Goal: Information Seeking & Learning: Learn about a topic

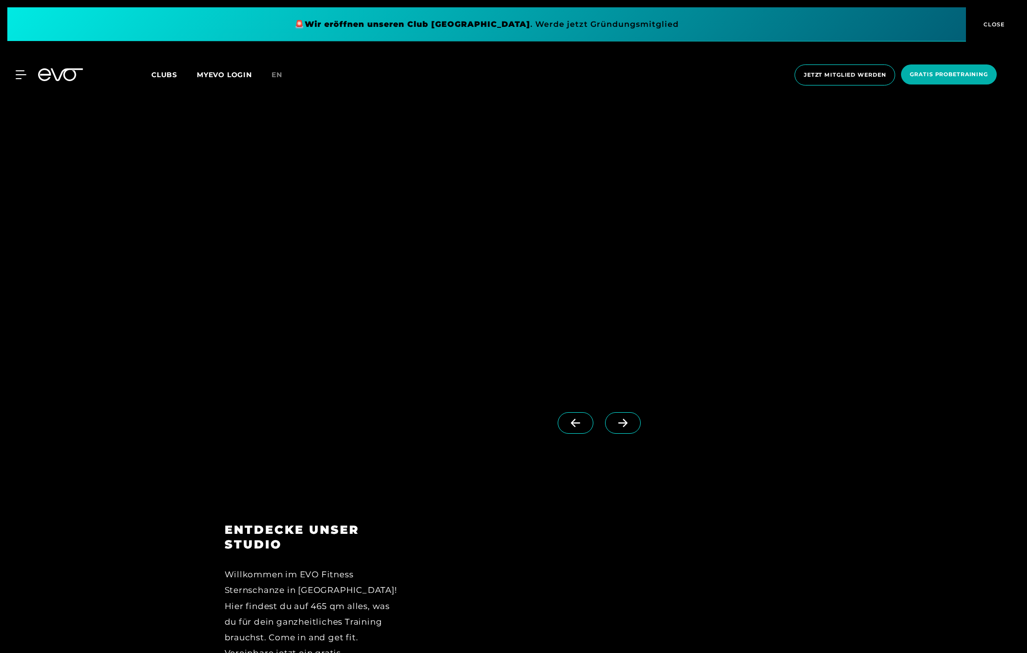
click at [627, 424] on icon at bounding box center [622, 422] width 17 height 9
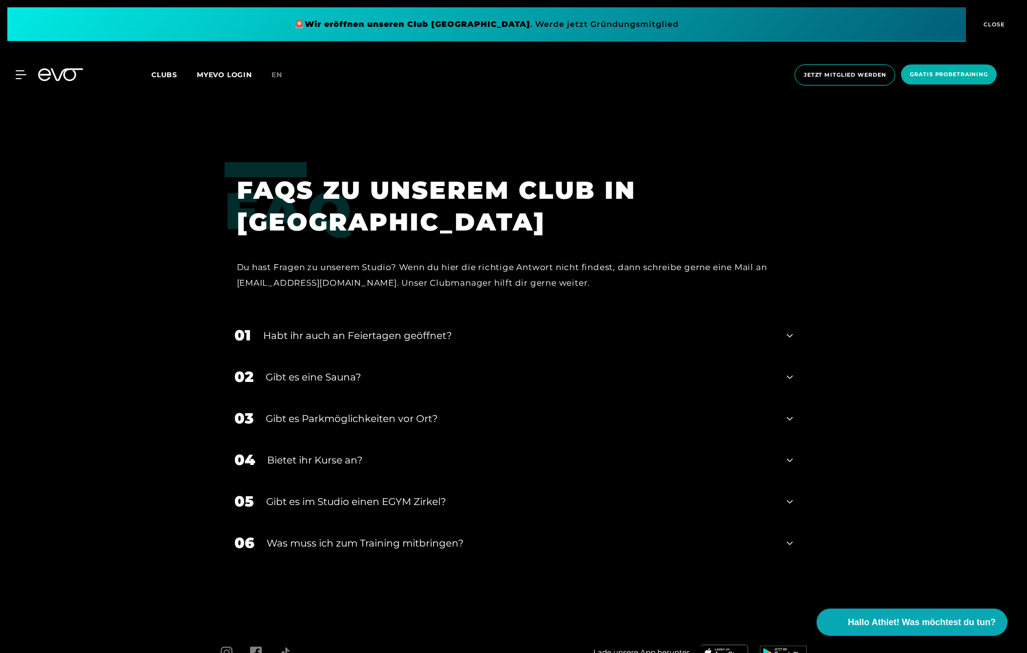
scroll to position [3924, 0]
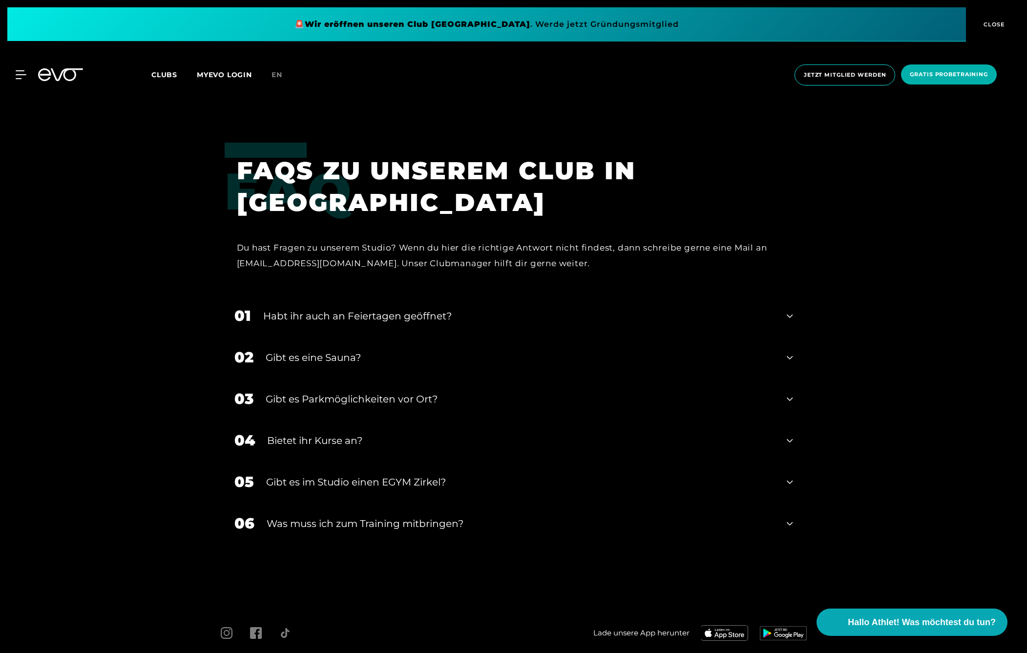
click at [791, 355] on icon at bounding box center [790, 358] width 6 height 12
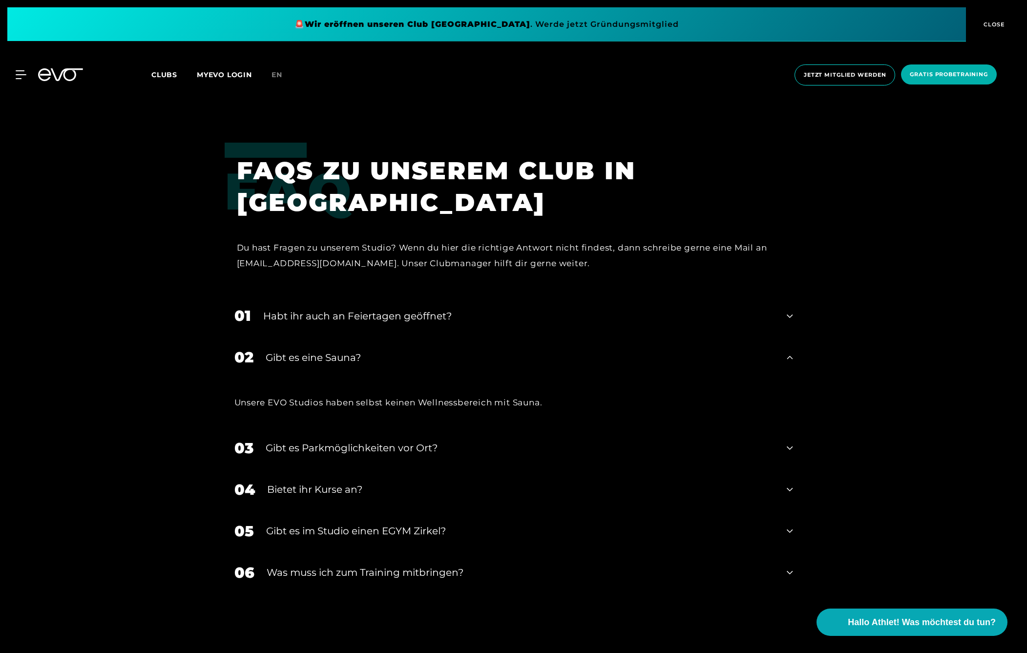
click at [786, 314] on div "01 Habt ihr auch an Feiertagen geöffnet?" at bounding box center [514, 316] width 578 height 42
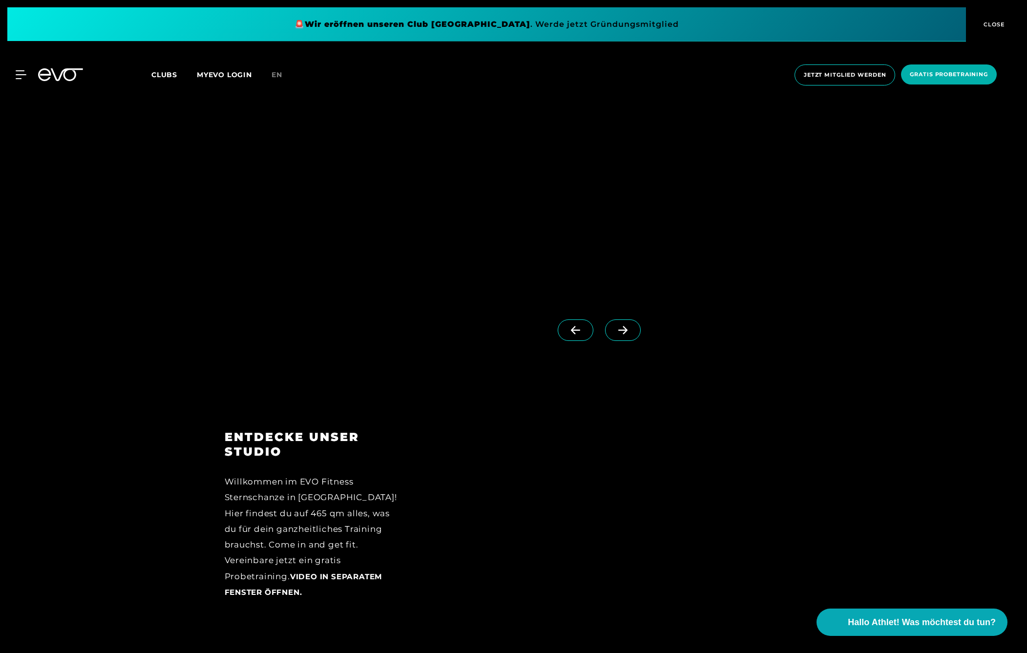
click at [630, 327] on icon at bounding box center [622, 330] width 17 height 9
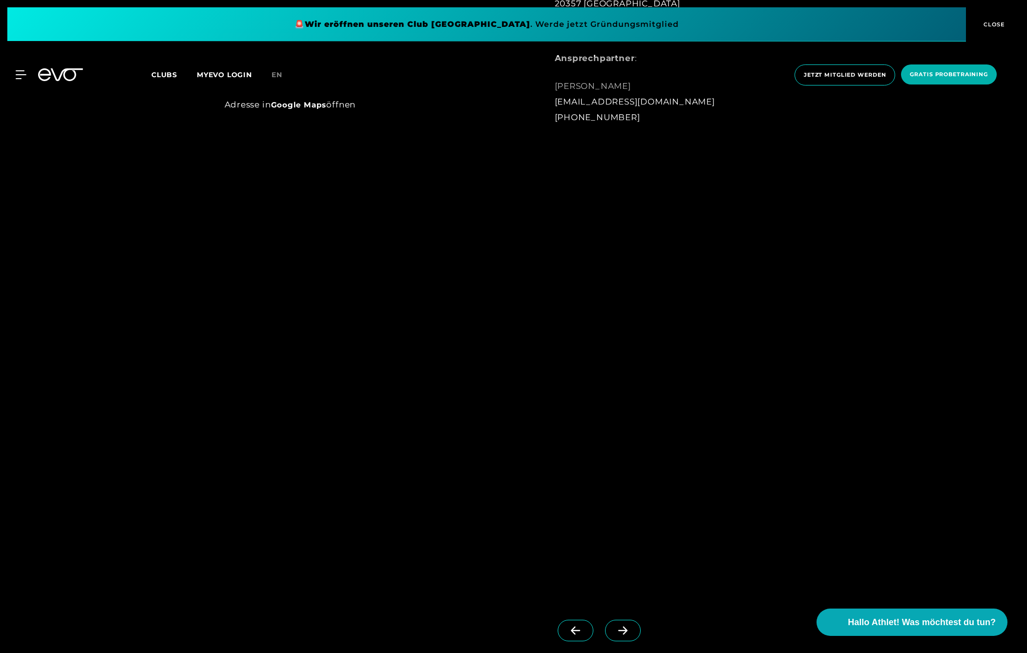
scroll to position [1052, 0]
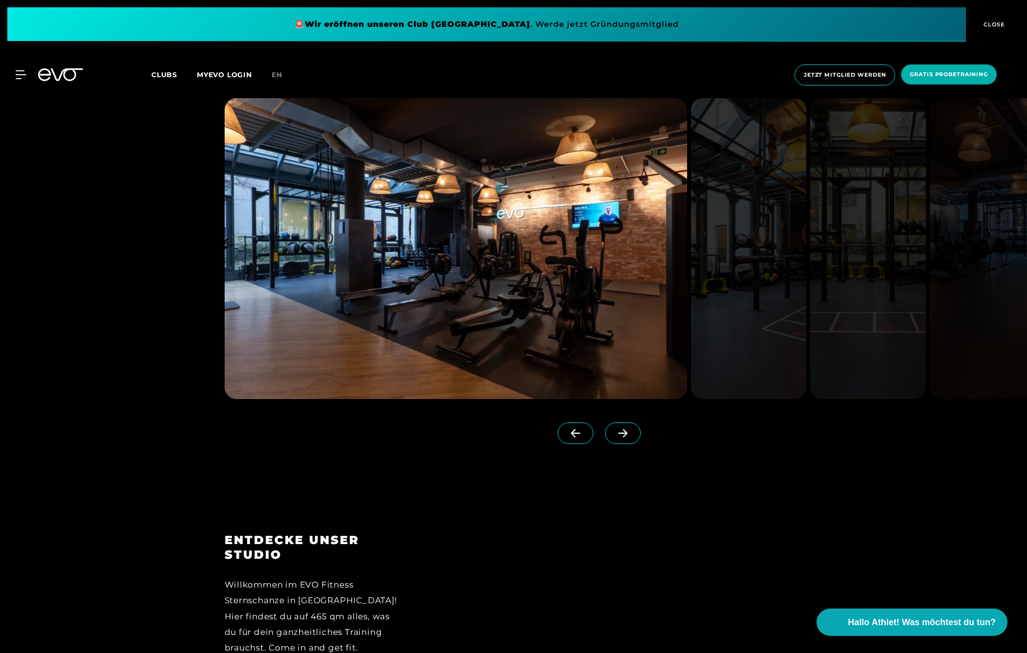
scroll to position [1262, 0]
click at [626, 431] on icon at bounding box center [622, 433] width 17 height 9
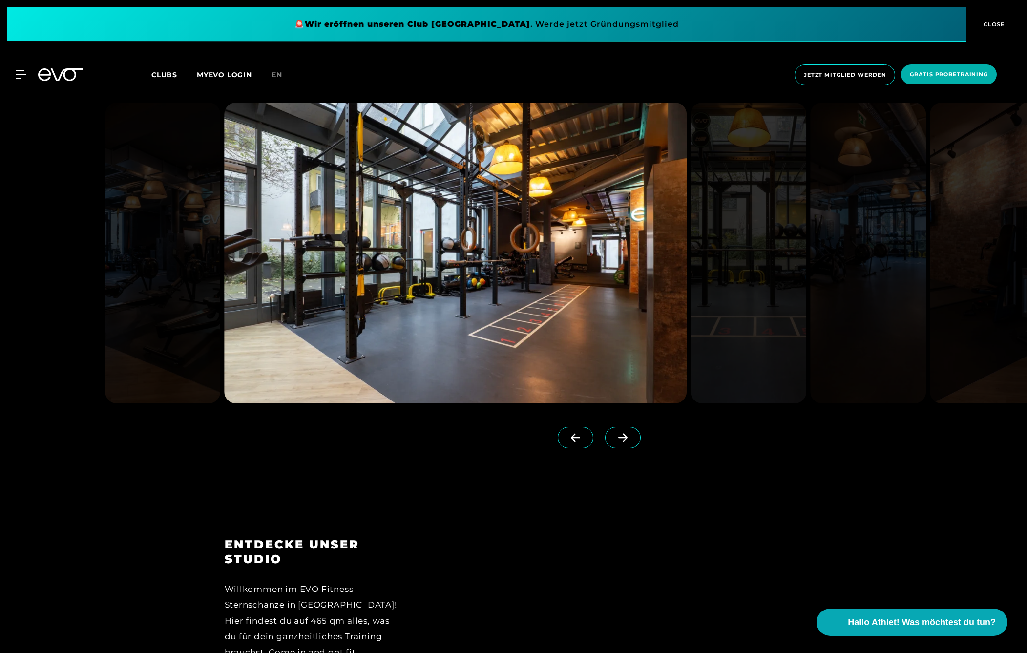
scroll to position [1256, 0]
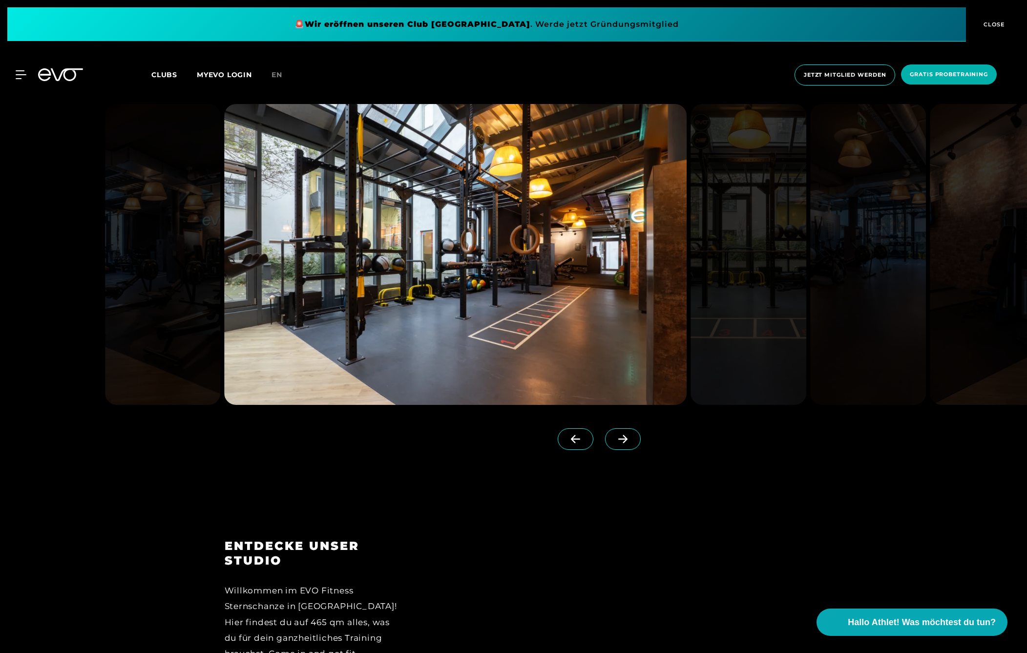
click at [622, 437] on icon at bounding box center [622, 439] width 17 height 9
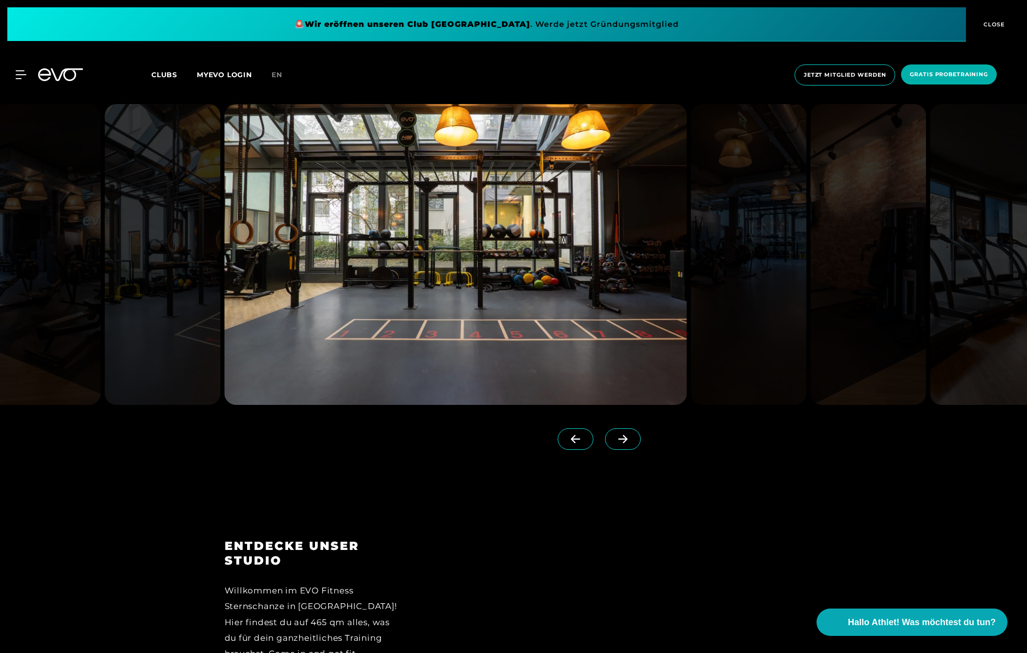
click at [622, 443] on icon at bounding box center [622, 439] width 17 height 9
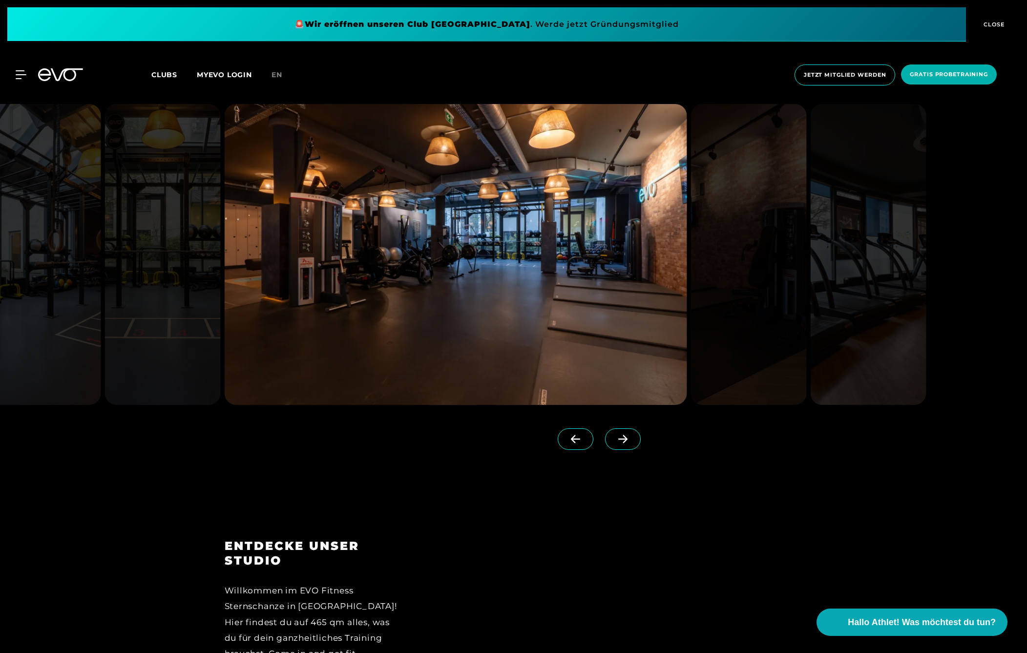
click at [622, 443] on icon at bounding box center [622, 439] width 17 height 9
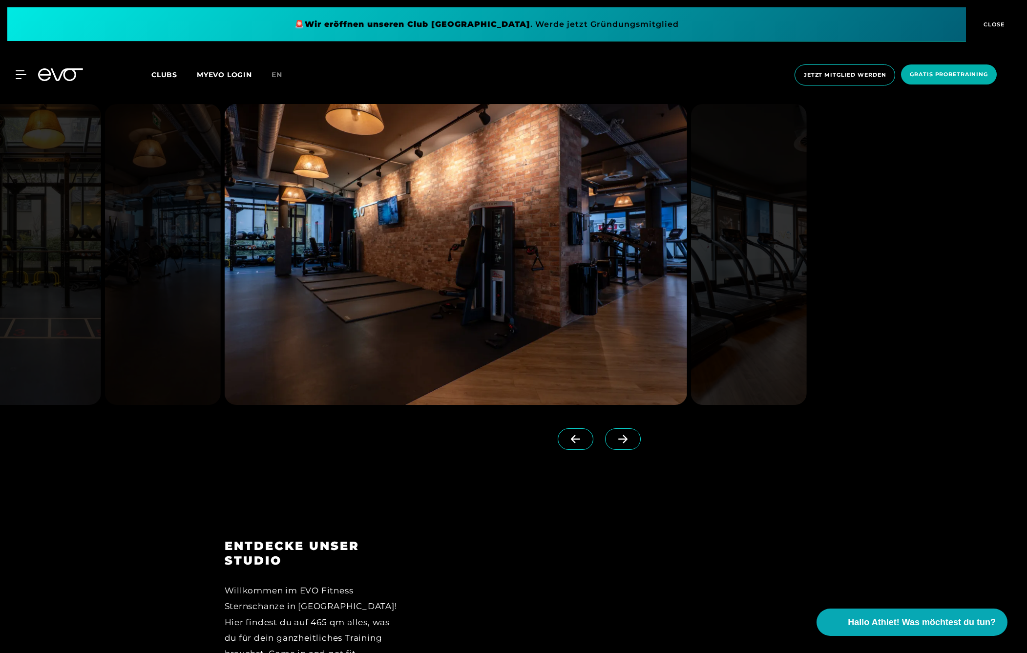
click at [622, 443] on icon at bounding box center [622, 439] width 17 height 9
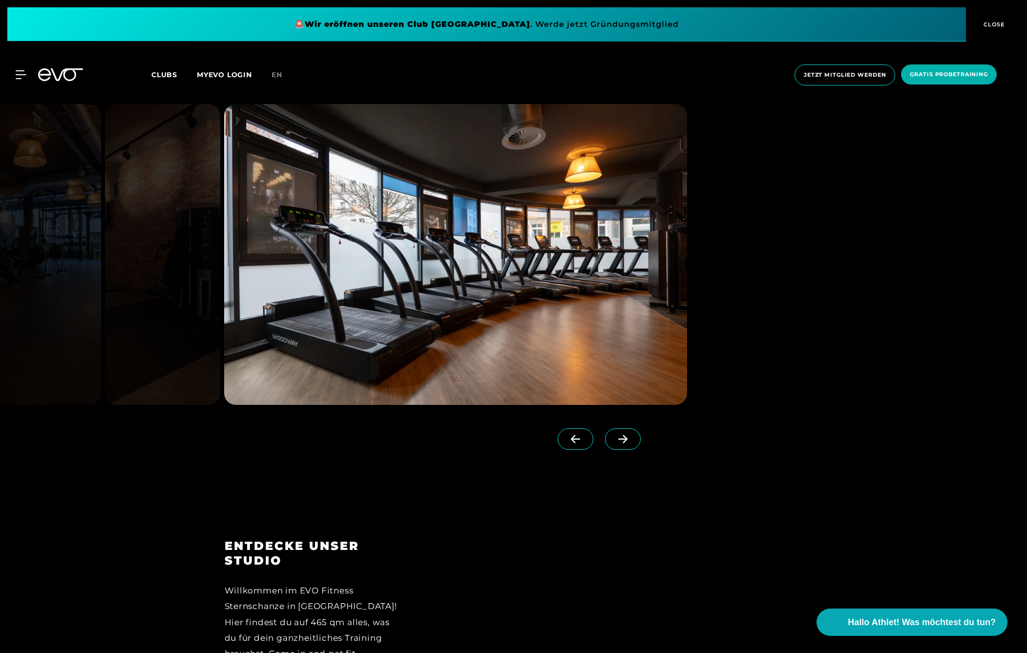
click at [622, 443] on icon at bounding box center [622, 439] width 17 height 9
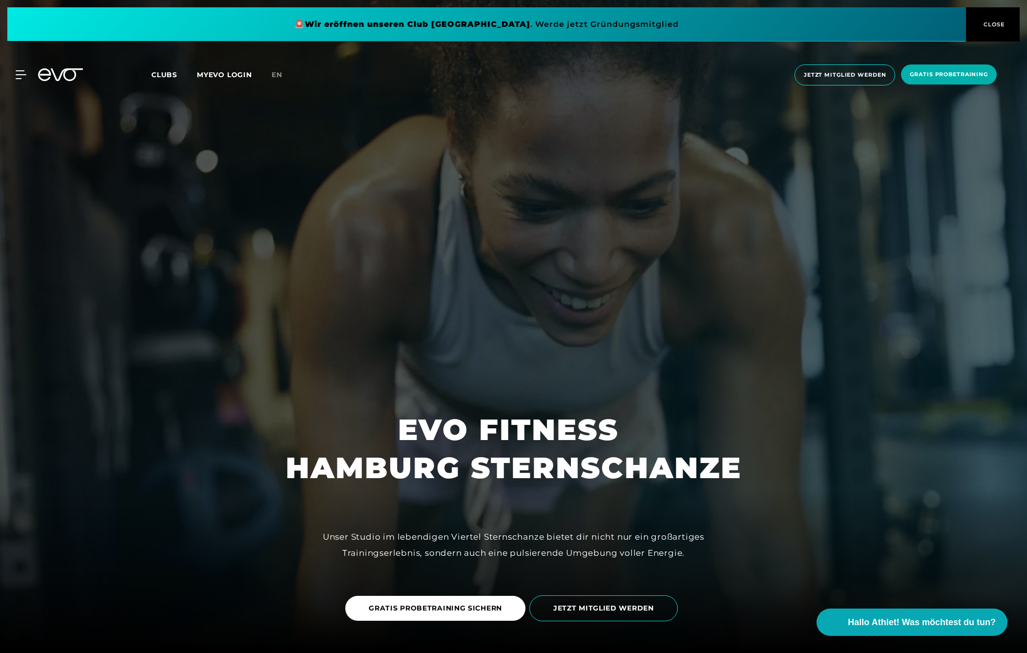
scroll to position [0, 0]
click at [985, 23] on span "CLOSE" at bounding box center [993, 24] width 24 height 9
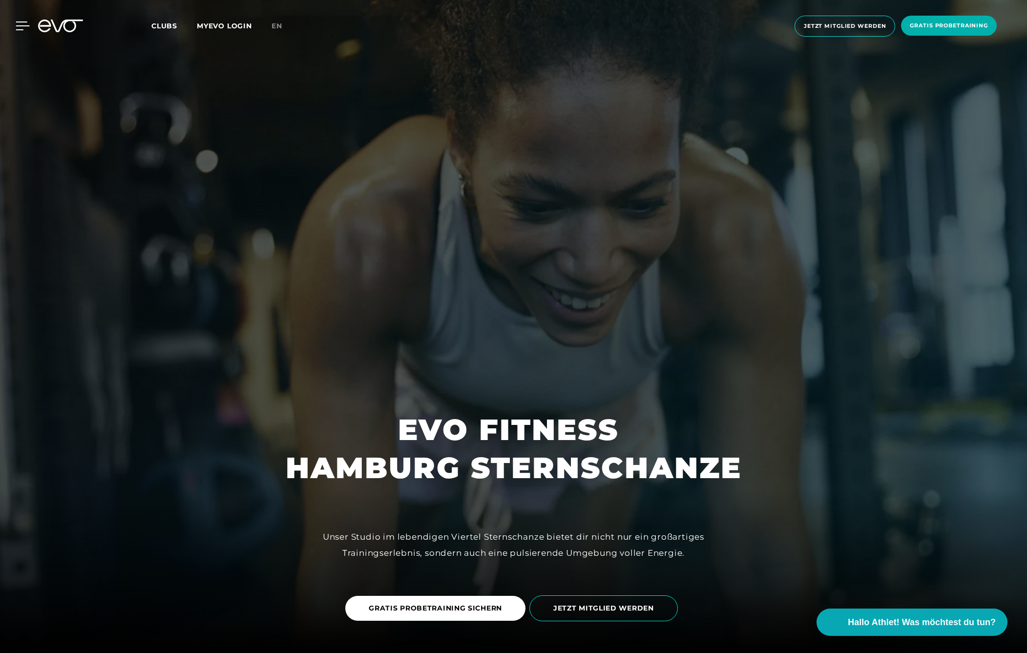
click at [24, 24] on icon at bounding box center [23, 25] width 14 height 9
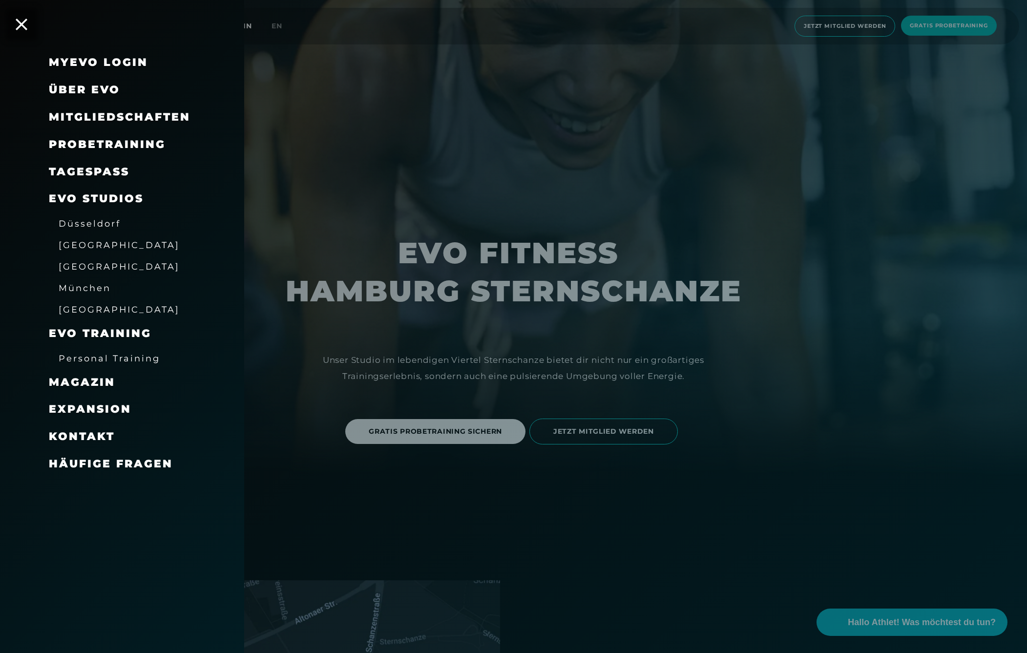
scroll to position [178, 0]
click at [111, 457] on span "Häufige Fragen" at bounding box center [111, 463] width 124 height 13
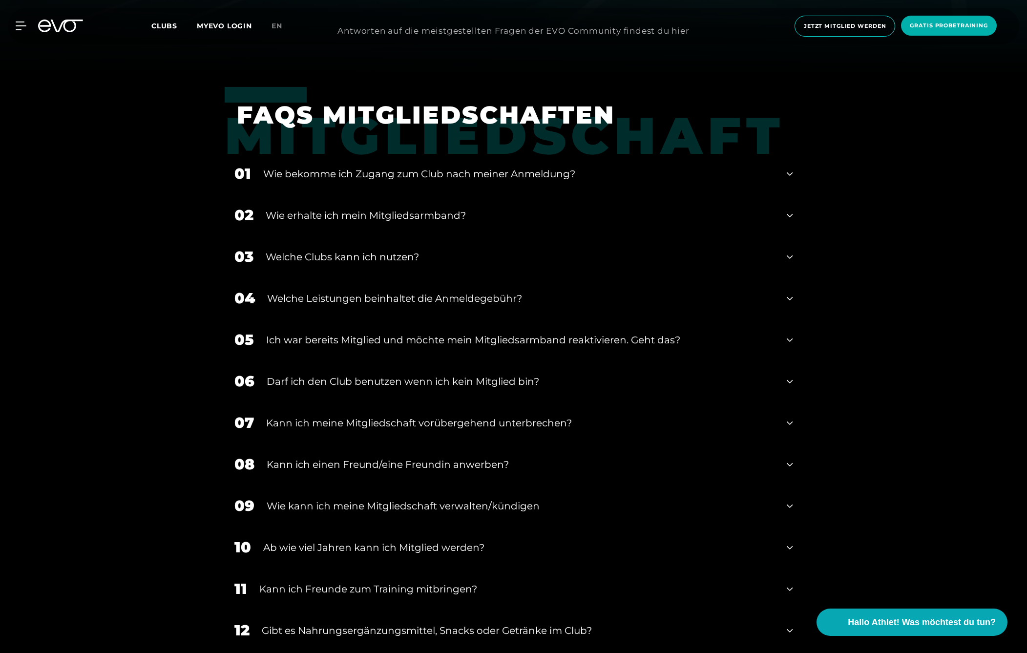
scroll to position [579, 0]
click at [443, 295] on div "Welche Leistungen beinhaltet die Anmeldegebühr?" at bounding box center [521, 298] width 508 height 15
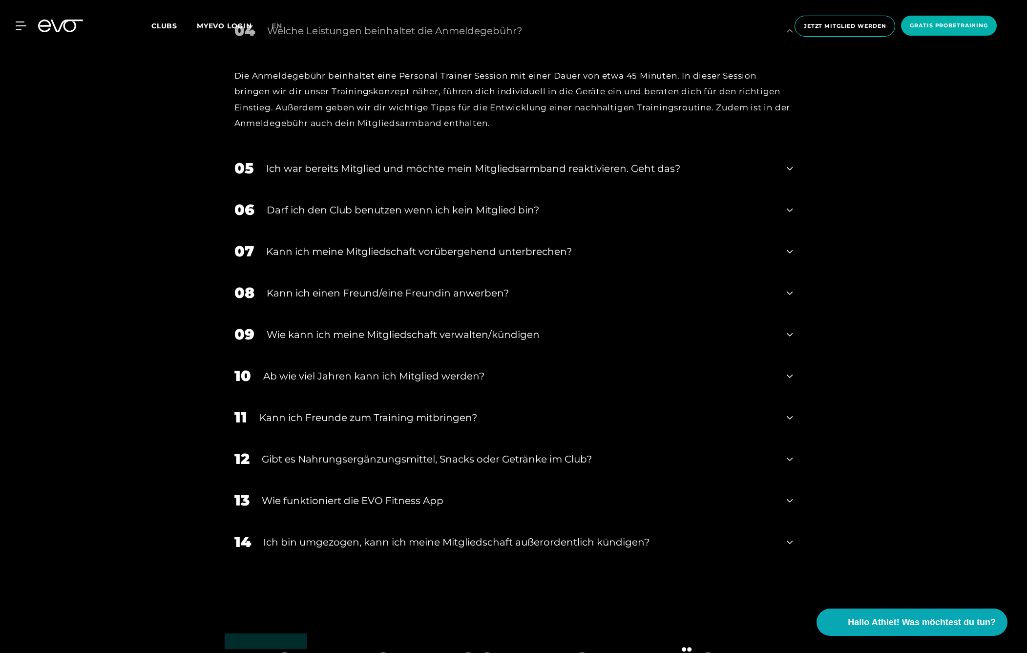
scroll to position [848, 0]
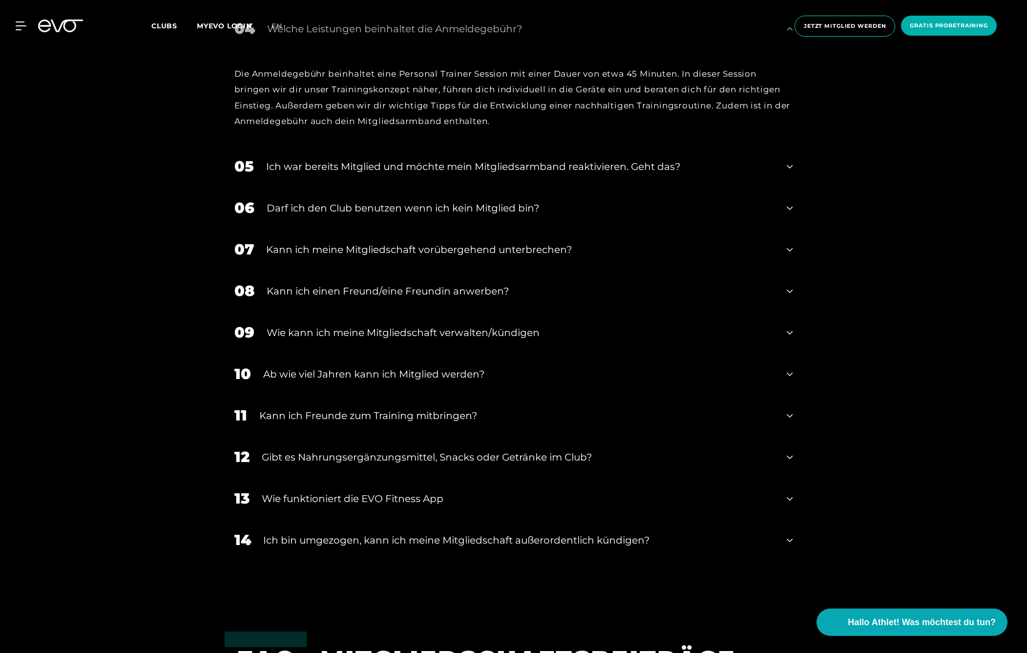
click at [488, 207] on div "Darf ich den Club benutzen wenn ich kein Mitglied bin?" at bounding box center [521, 208] width 508 height 15
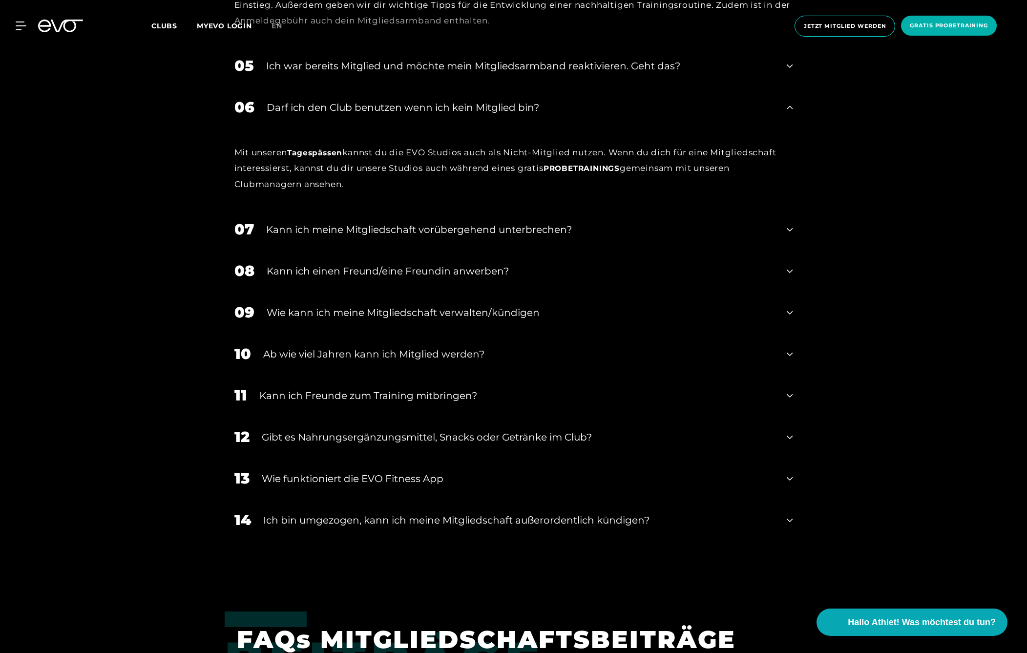
scroll to position [949, 0]
click at [479, 226] on div "Kann ich meine Mitgliedschaft vorübergehend unterbrechen?" at bounding box center [520, 229] width 509 height 15
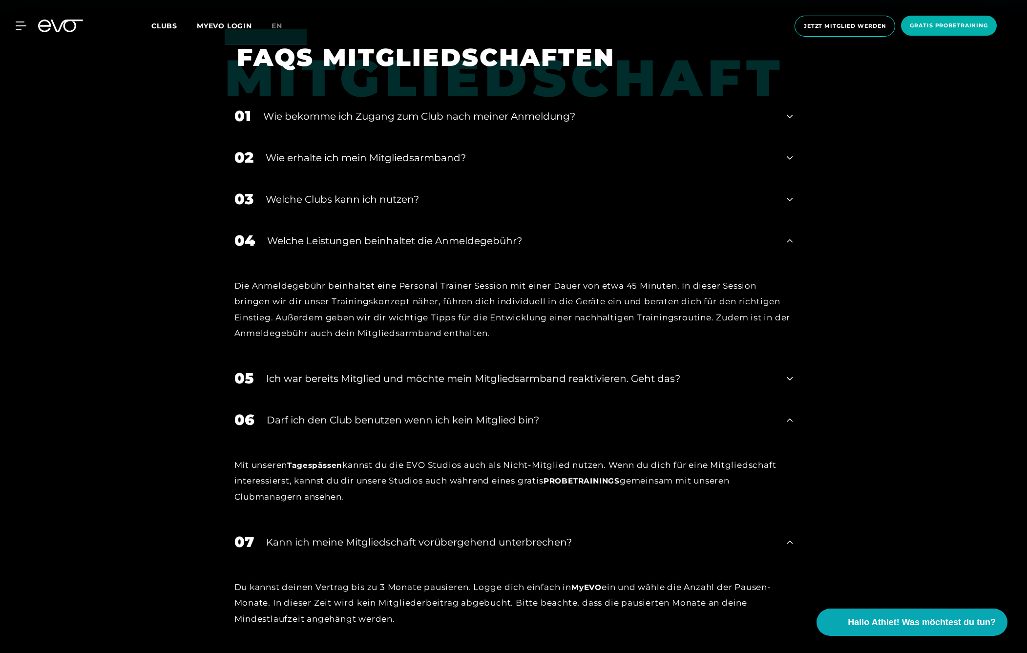
scroll to position [619, 0]
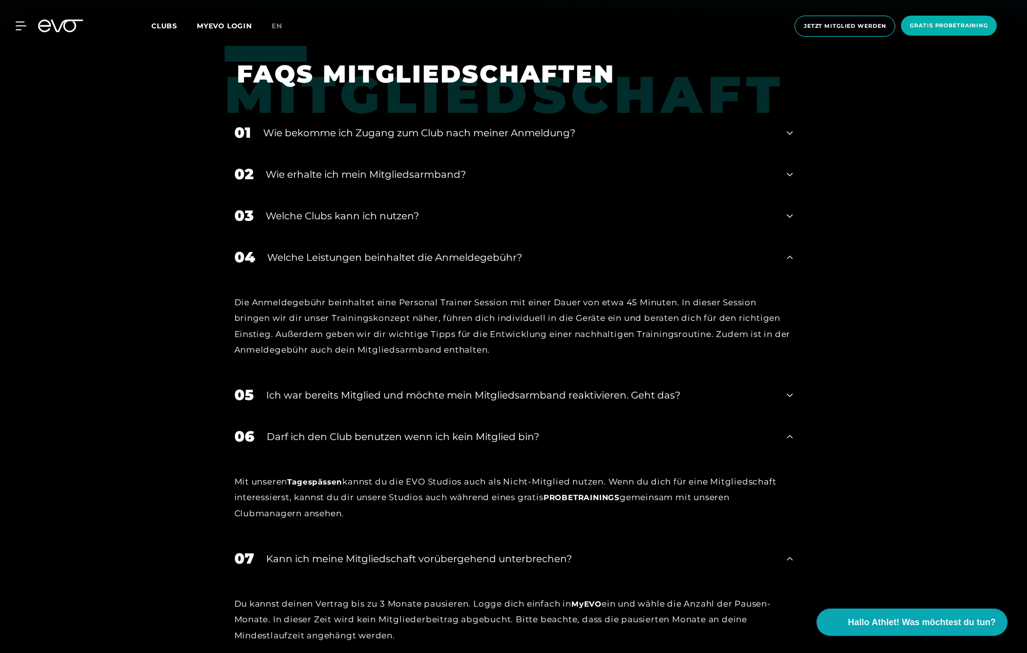
click at [167, 27] on span "Clubs" at bounding box center [164, 25] width 26 height 9
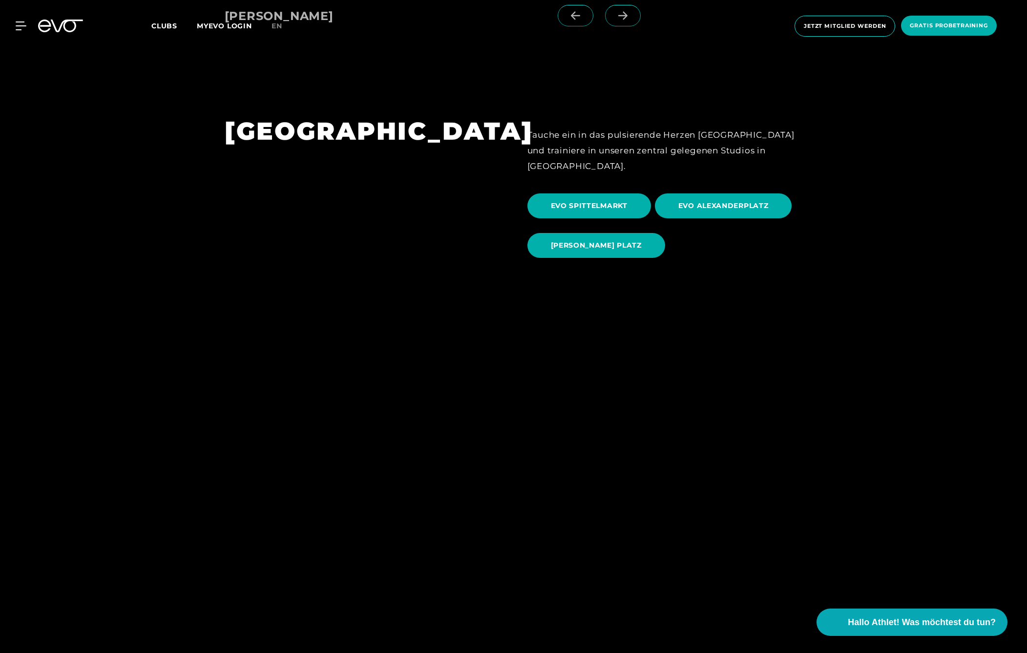
scroll to position [1275, 0]
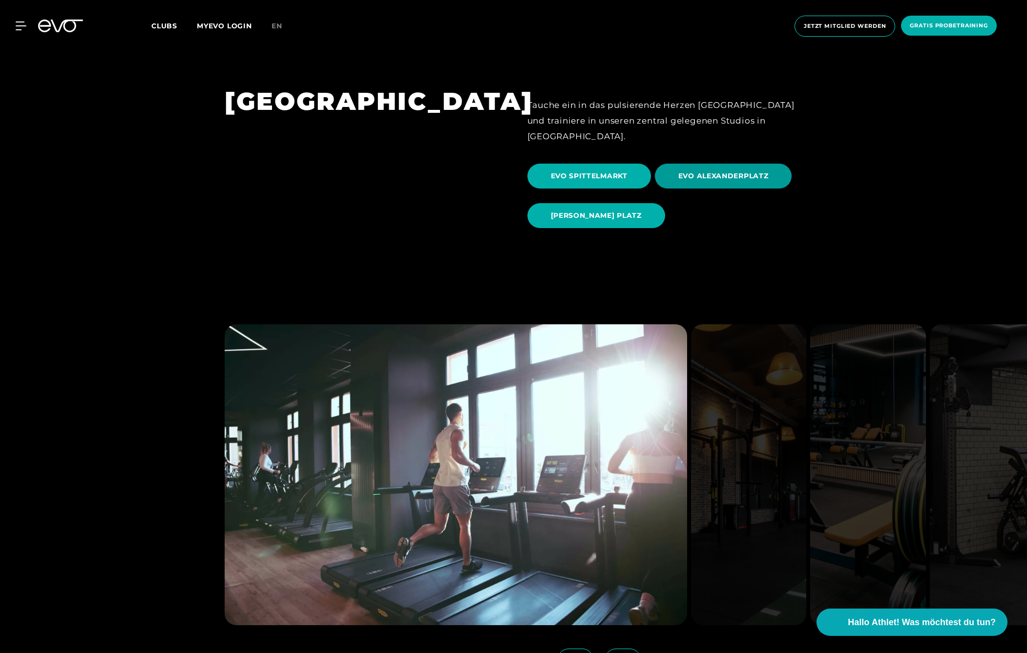
click at [697, 171] on span "EVO ALEXANDERPLATZ" at bounding box center [723, 176] width 90 height 10
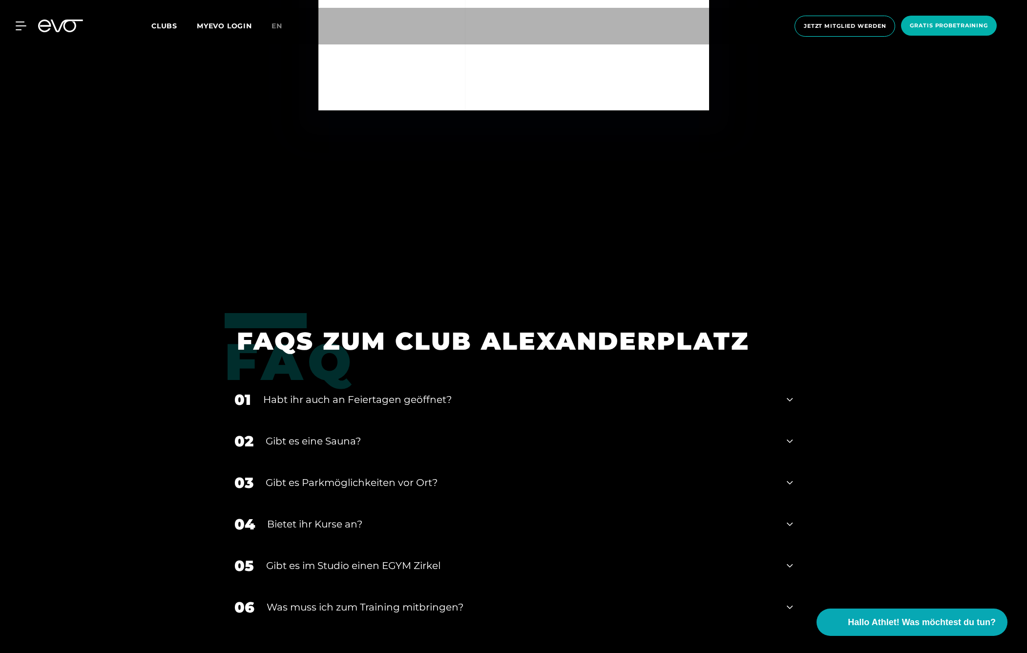
scroll to position [4085, 0]
click at [277, 517] on div "Bietet ihr Kurse an?" at bounding box center [521, 523] width 508 height 15
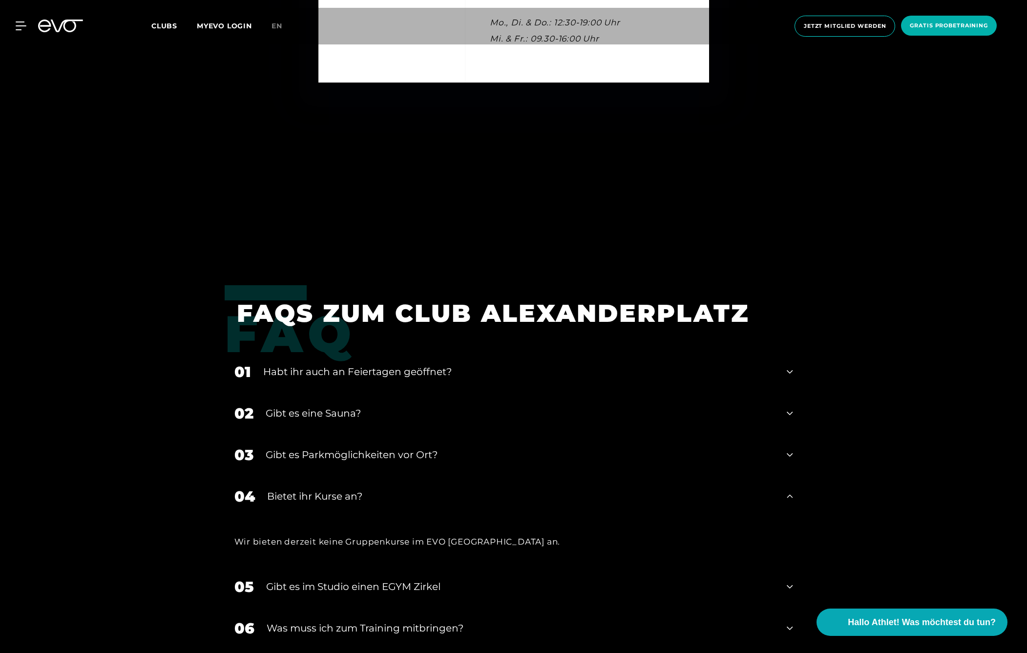
scroll to position [4117, 0]
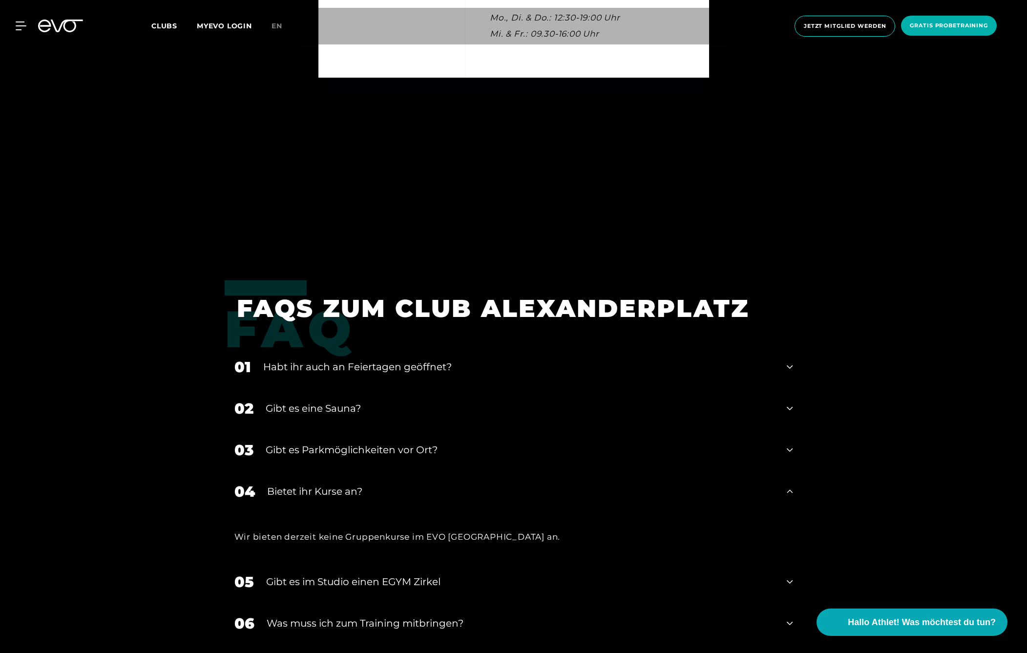
click at [317, 404] on div "Gibt es eine Sauna?" at bounding box center [520, 408] width 509 height 15
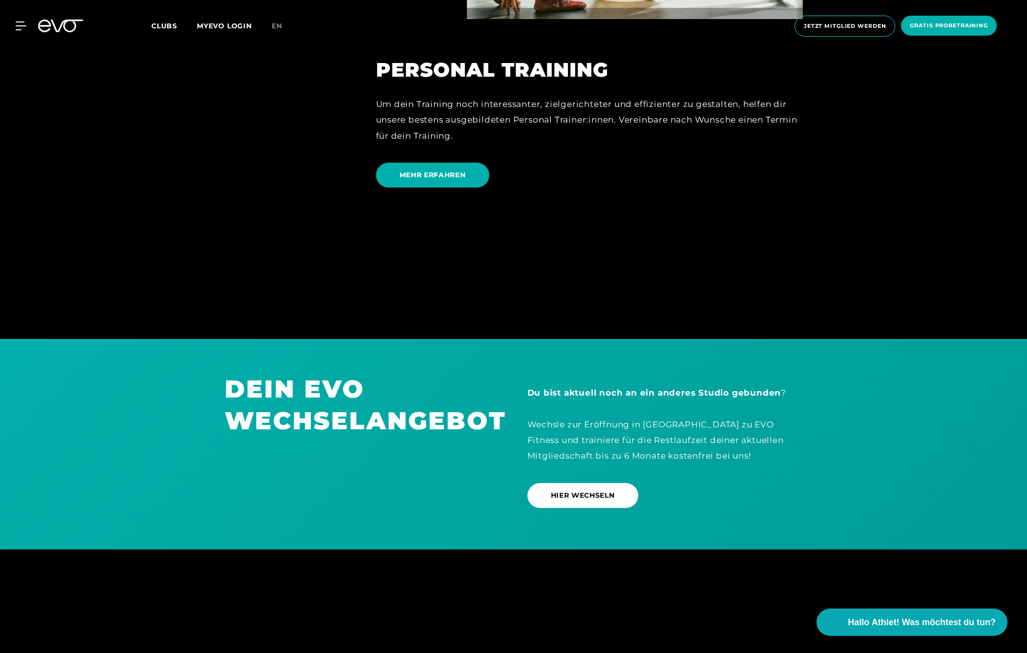
scroll to position [3168, 0]
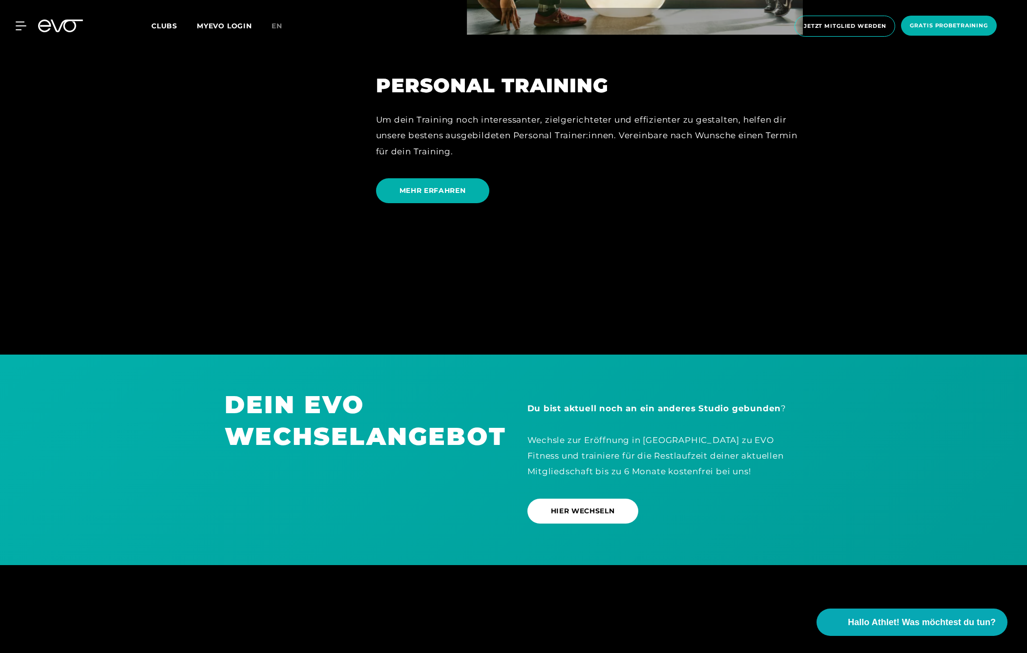
click at [169, 23] on span "Clubs" at bounding box center [164, 25] width 26 height 9
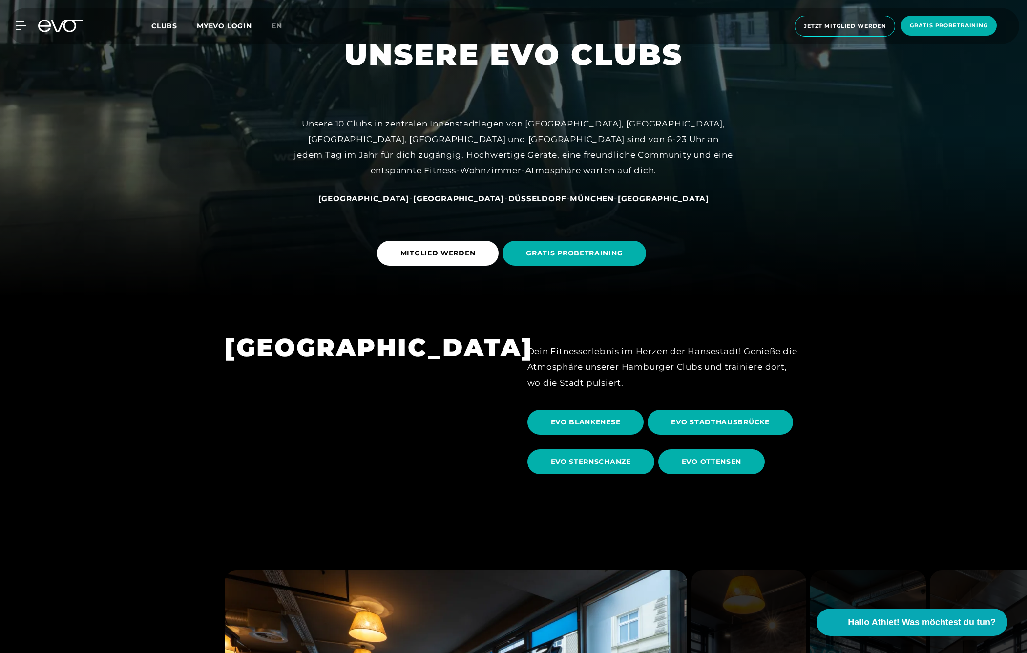
scroll to position [355, 0]
click at [604, 464] on span "EVO STERNSCHANZE" at bounding box center [591, 462] width 80 height 10
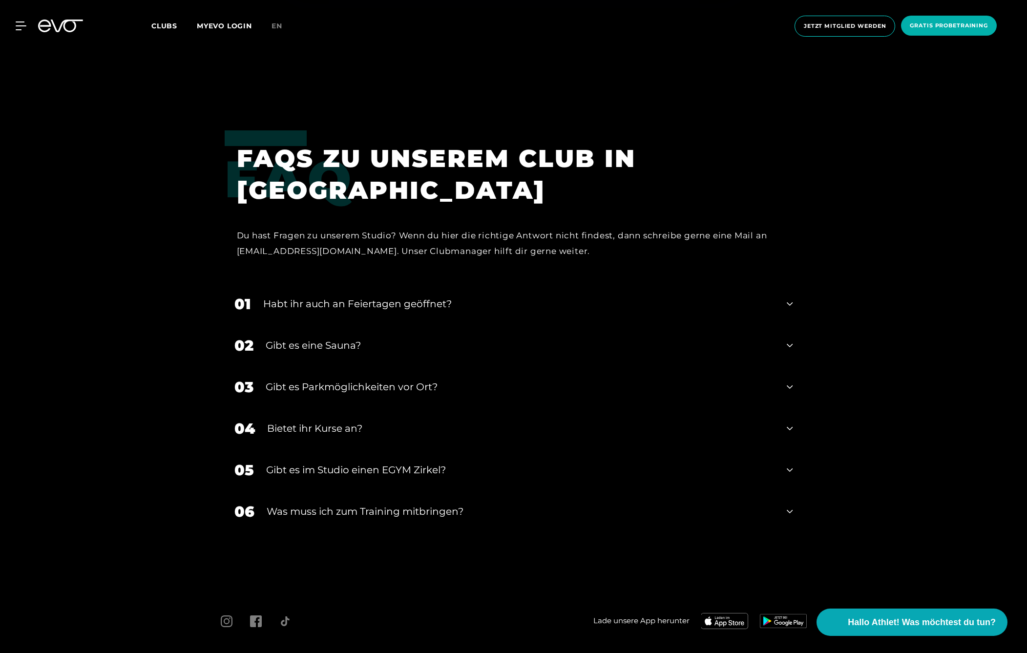
scroll to position [3980, 0]
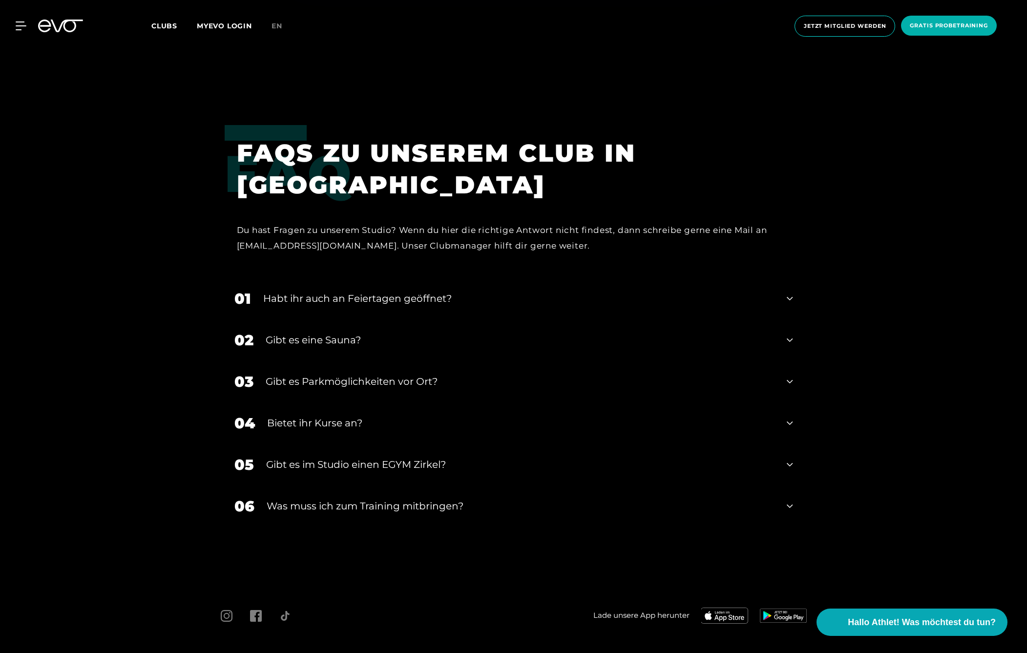
click at [331, 424] on div "Bietet ihr Kurse an?" at bounding box center [521, 423] width 508 height 15
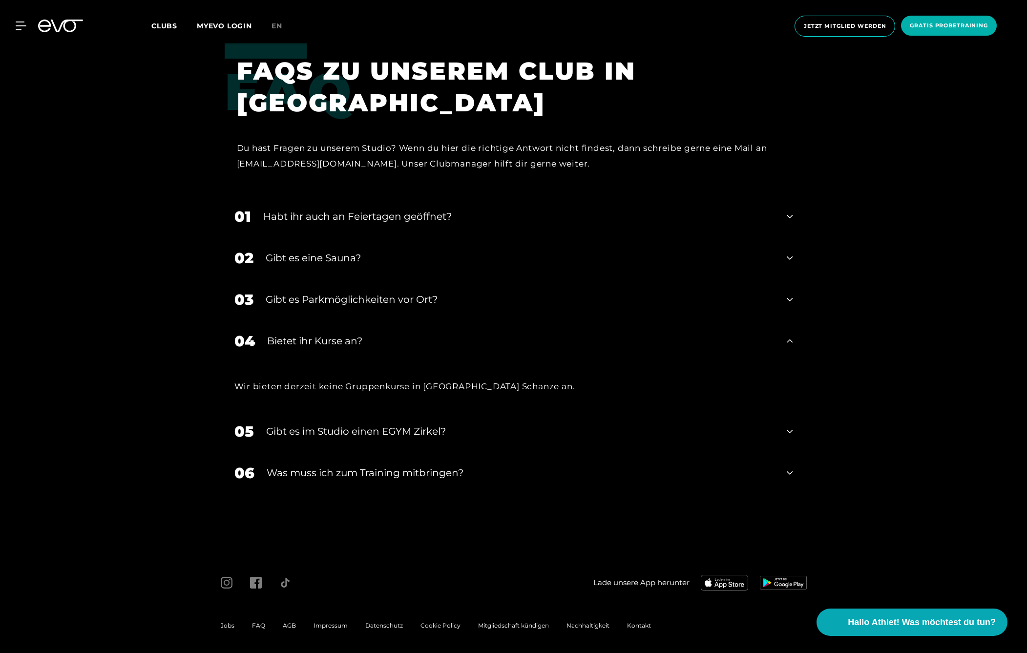
scroll to position [4062, 0]
